Goal: Task Accomplishment & Management: Manage account settings

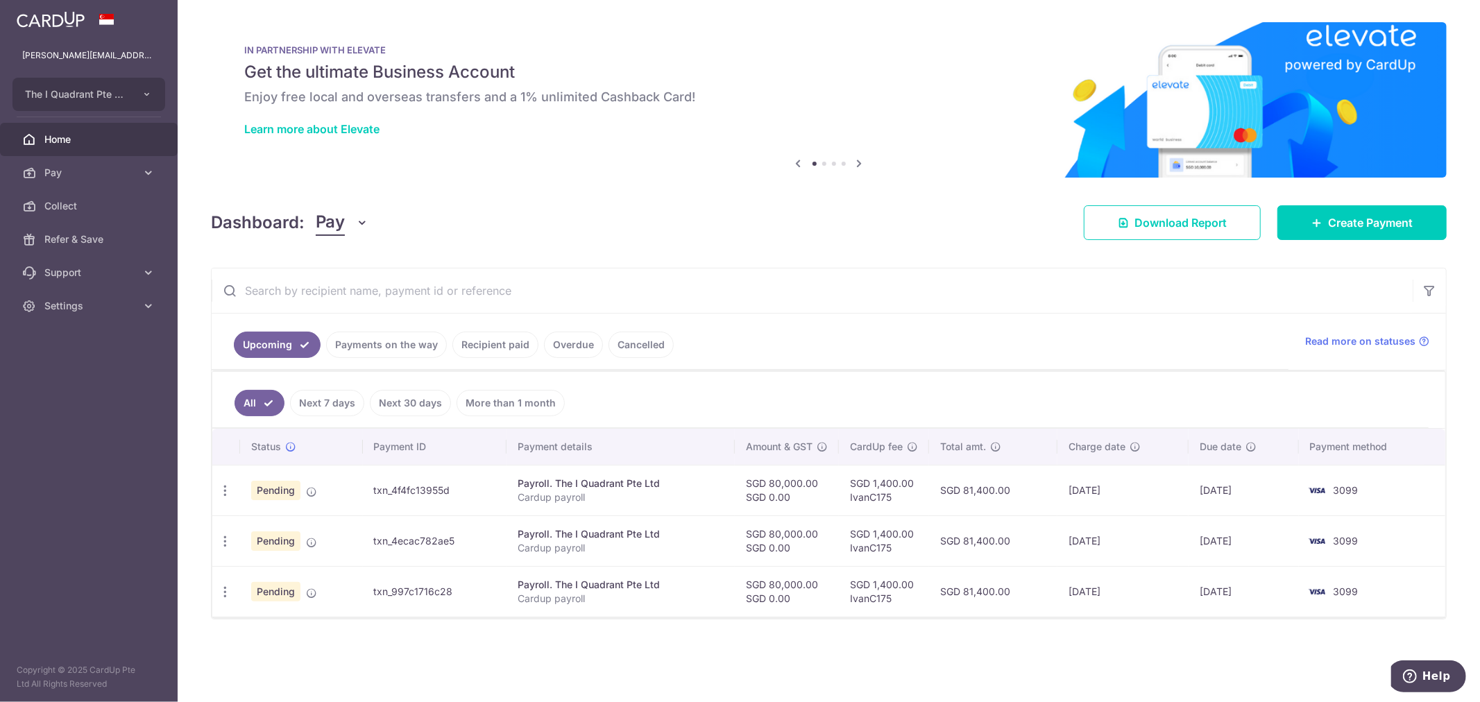
click at [504, 345] on link "Recipient paid" at bounding box center [495, 345] width 86 height 26
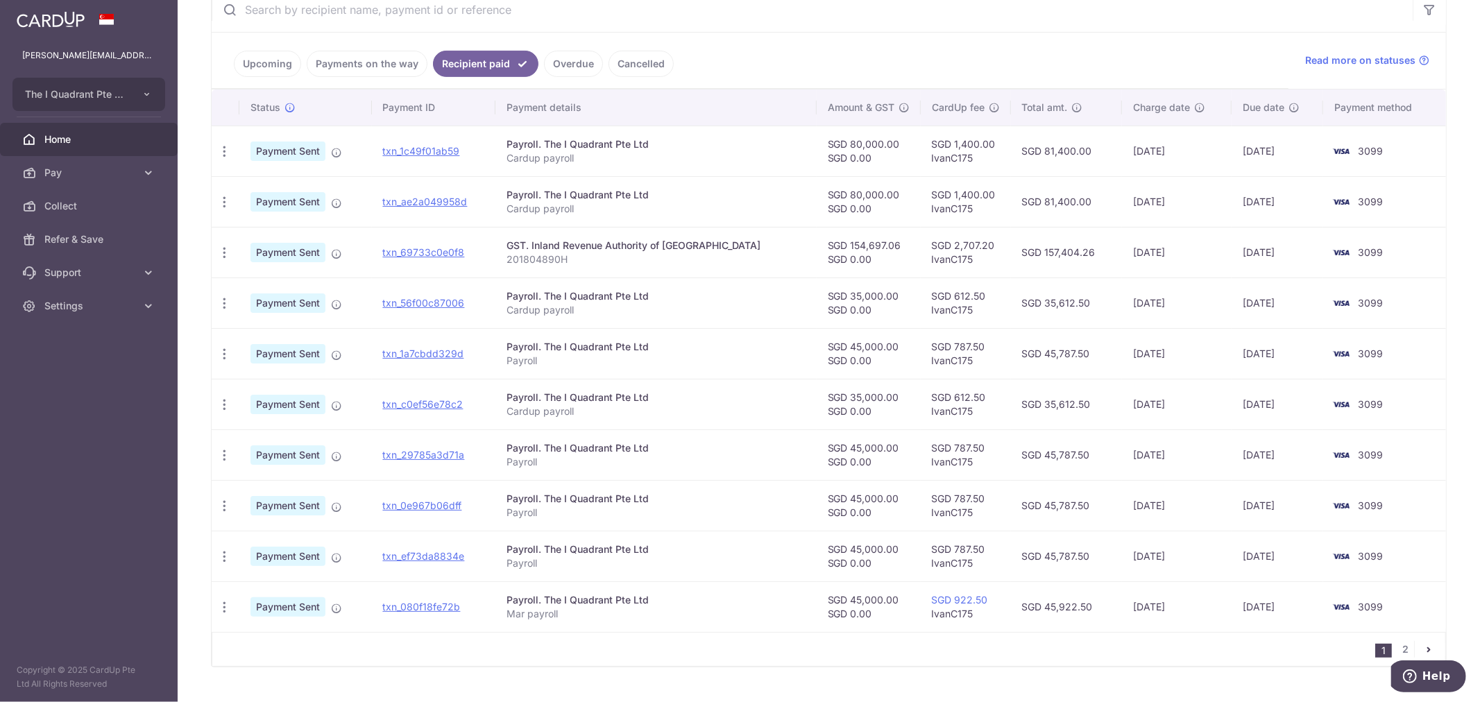
scroll to position [308, 0]
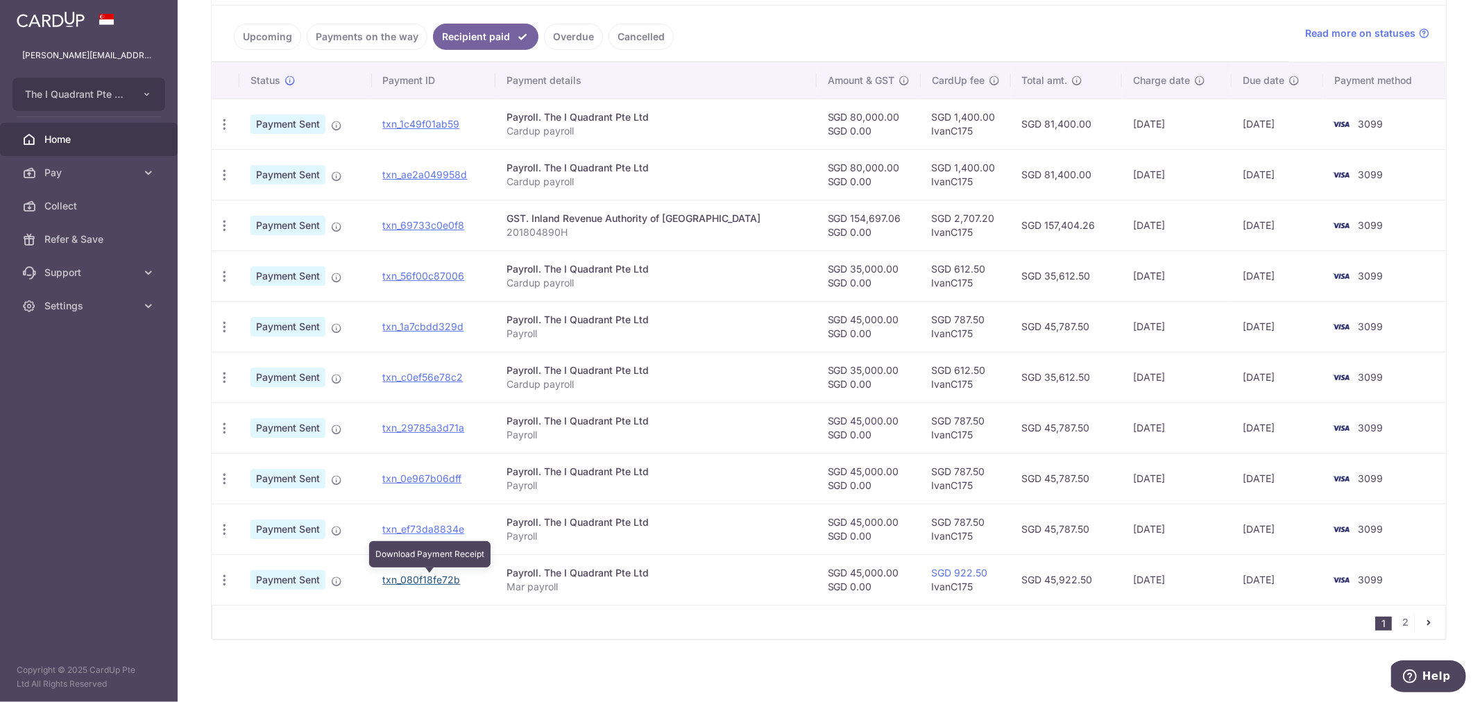
drag, startPoint x: 436, startPoint y: 581, endPoint x: 796, endPoint y: 56, distance: 636.7
click at [436, 581] on link "txn_080f18fe72b" at bounding box center [422, 580] width 78 height 12
click at [1323, 597] on td "3099" at bounding box center [1384, 579] width 123 height 51
click at [615, 586] on p "Mar payroll" at bounding box center [655, 587] width 298 height 14
click at [225, 580] on icon "button" at bounding box center [224, 580] width 15 height 15
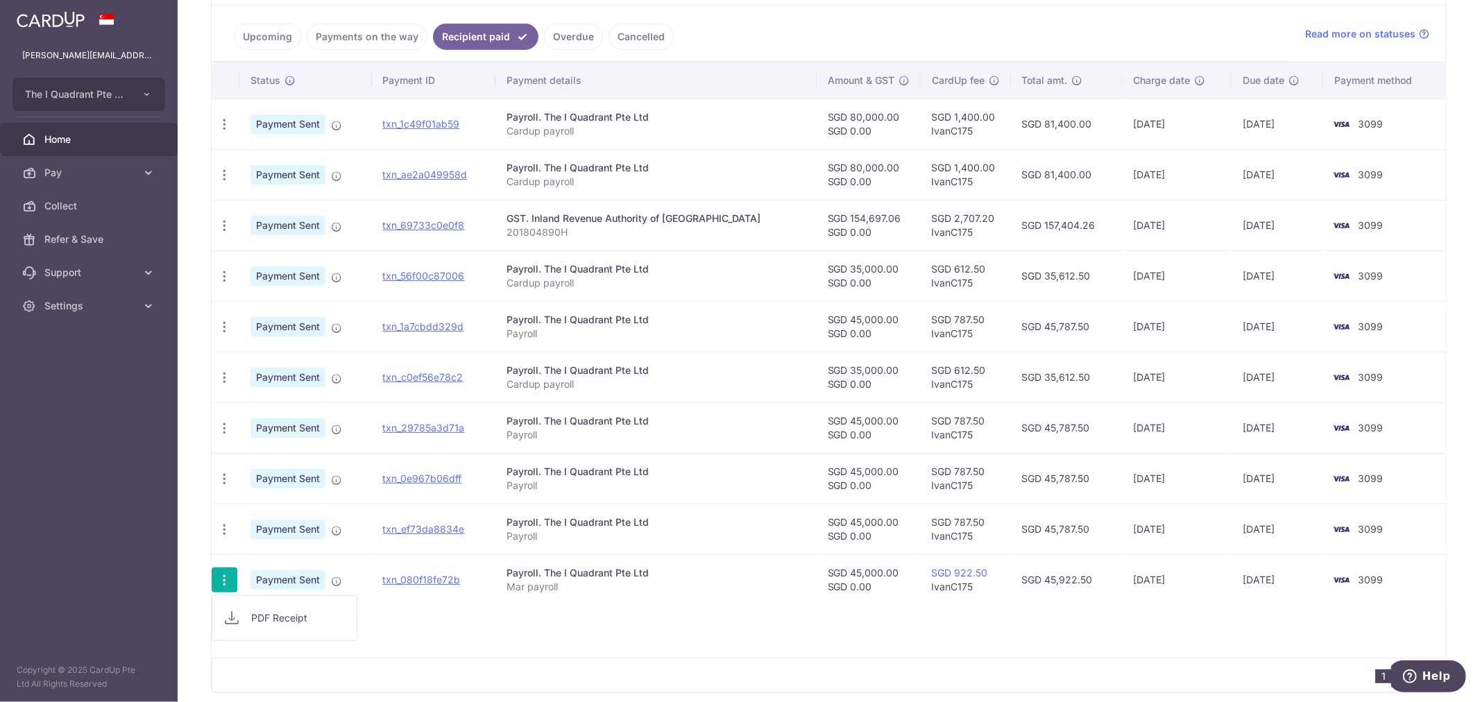
click at [275, 621] on span "PDF Receipt" at bounding box center [298, 618] width 94 height 14
click at [71, 307] on span "Settings" at bounding box center [90, 306] width 92 height 14
click at [60, 370] on span "Logout" at bounding box center [90, 373] width 92 height 14
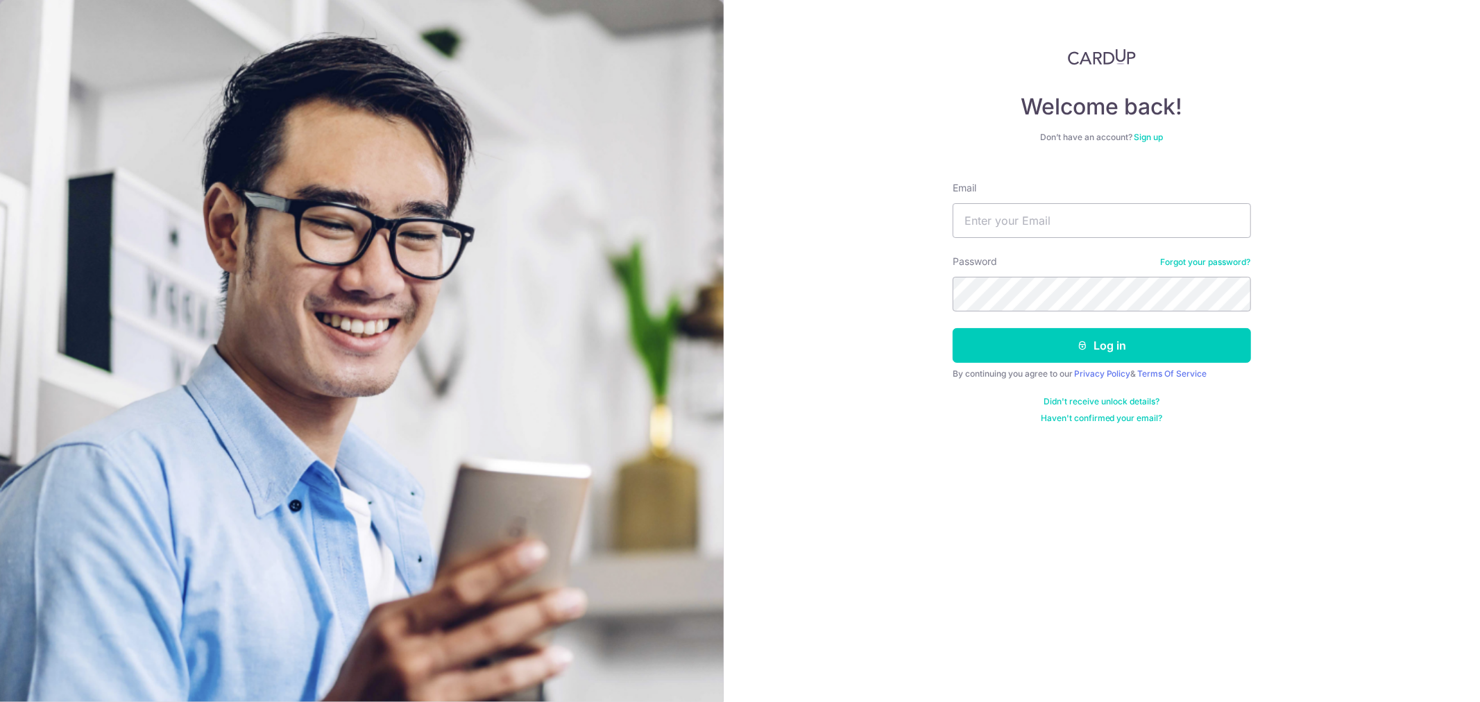
click at [737, 186] on div "Email" at bounding box center [1102, 209] width 298 height 57
drag, startPoint x: 1215, startPoint y: 229, endPoint x: 1215, endPoint y: 239, distance: 9.7
click at [737, 228] on input "Email" at bounding box center [1102, 220] width 298 height 35
paste input "finance@crestbrick.com"
type input "finance@crestbrick.com"
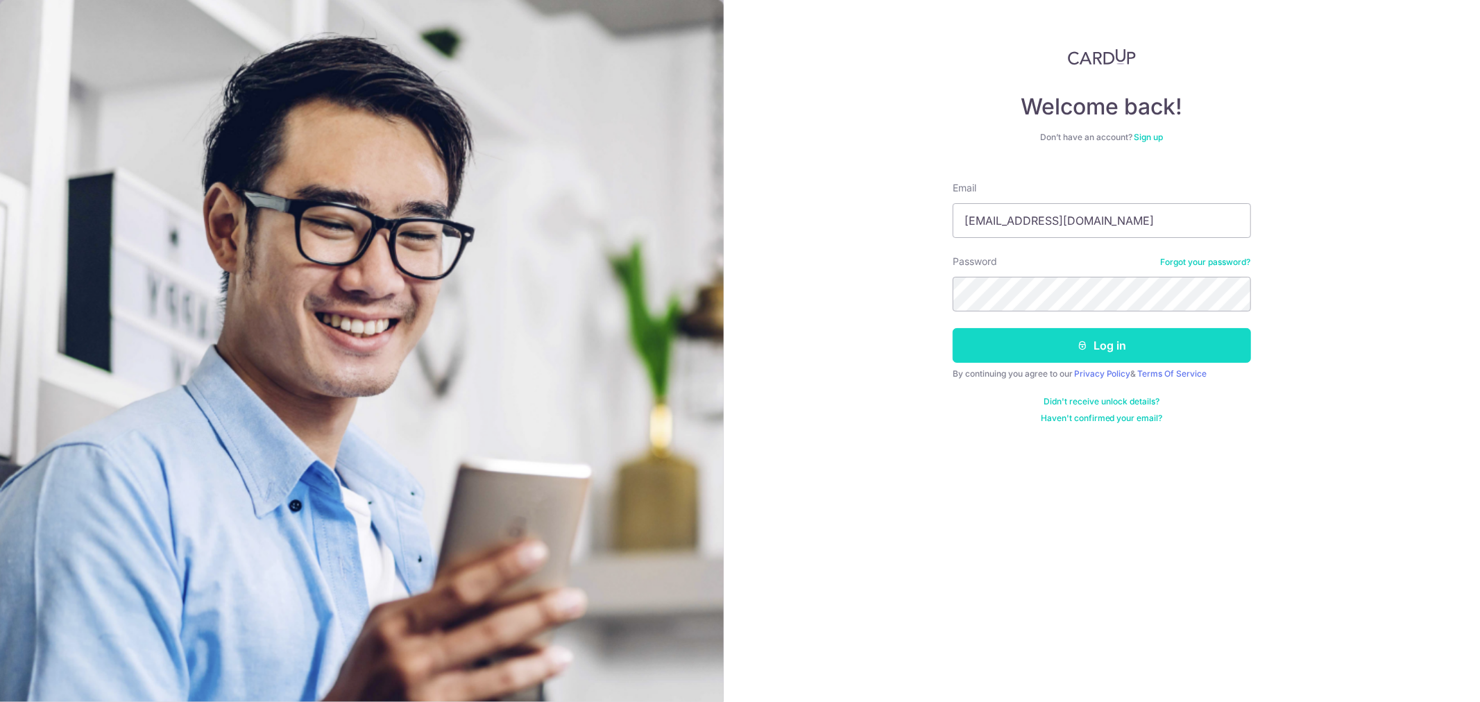
click at [737, 345] on button "Log in" at bounding box center [1102, 345] width 298 height 35
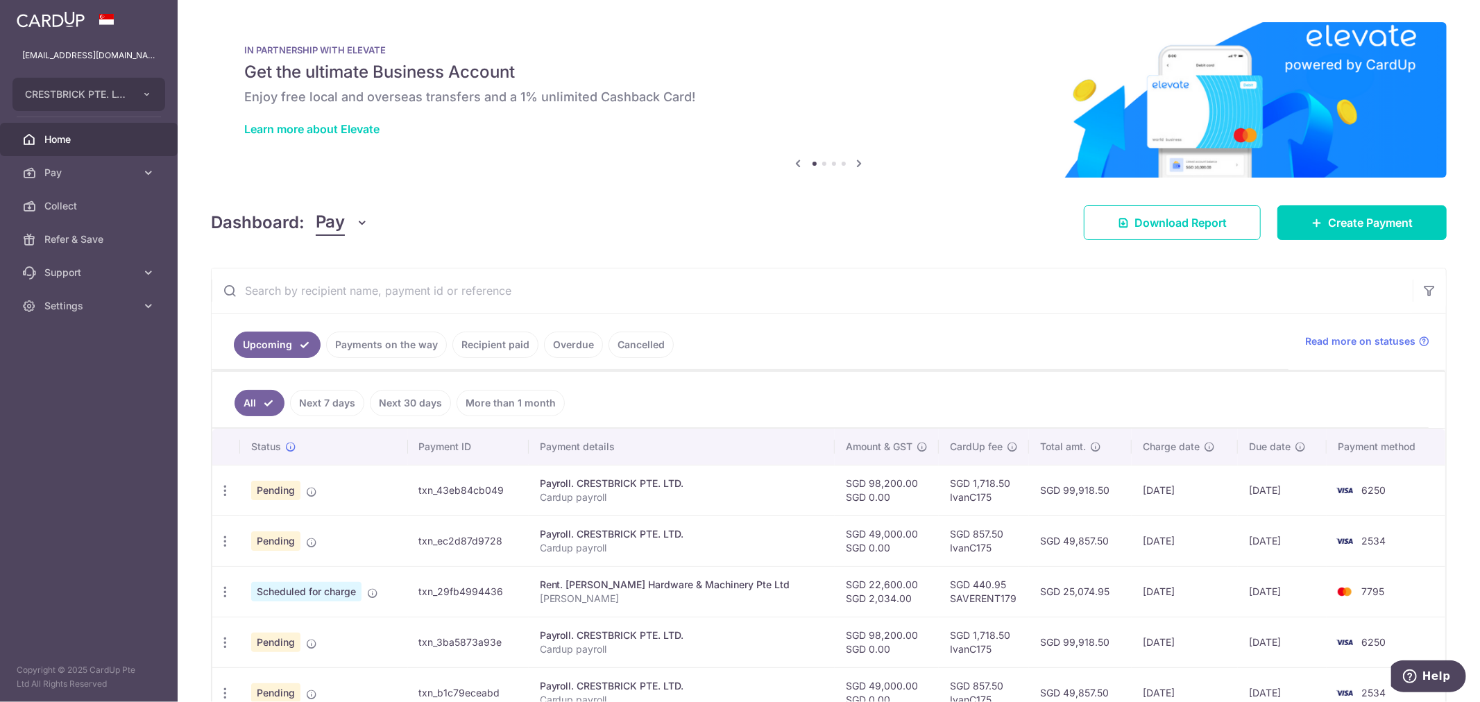
click at [370, 347] on link "Payments on the way" at bounding box center [386, 345] width 121 height 26
